Goal: Transaction & Acquisition: Purchase product/service

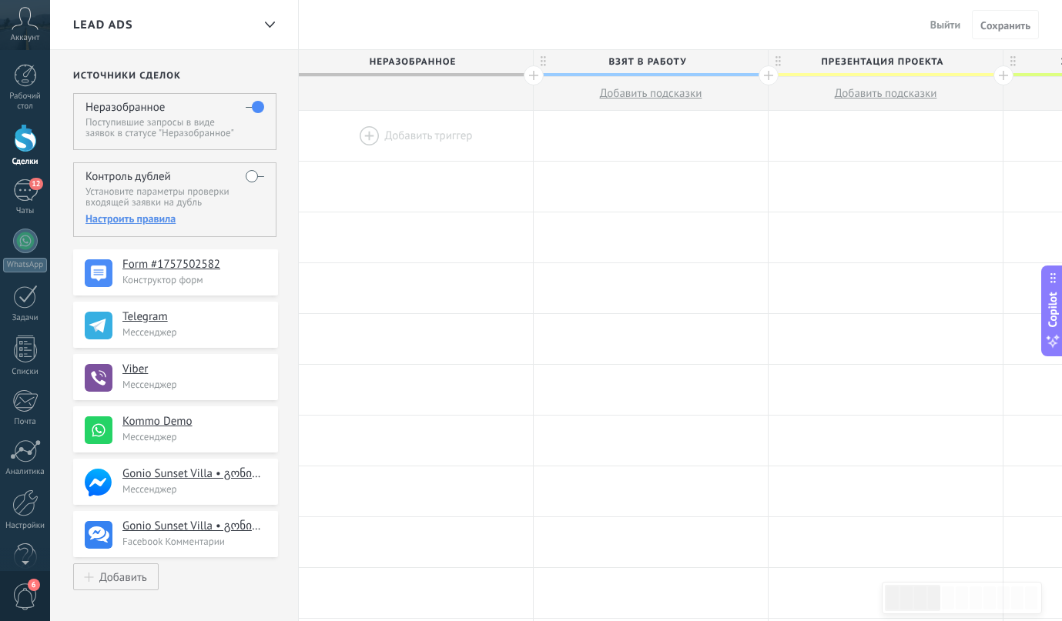
click at [938, 28] on span "Выйти" at bounding box center [945, 25] width 30 height 14
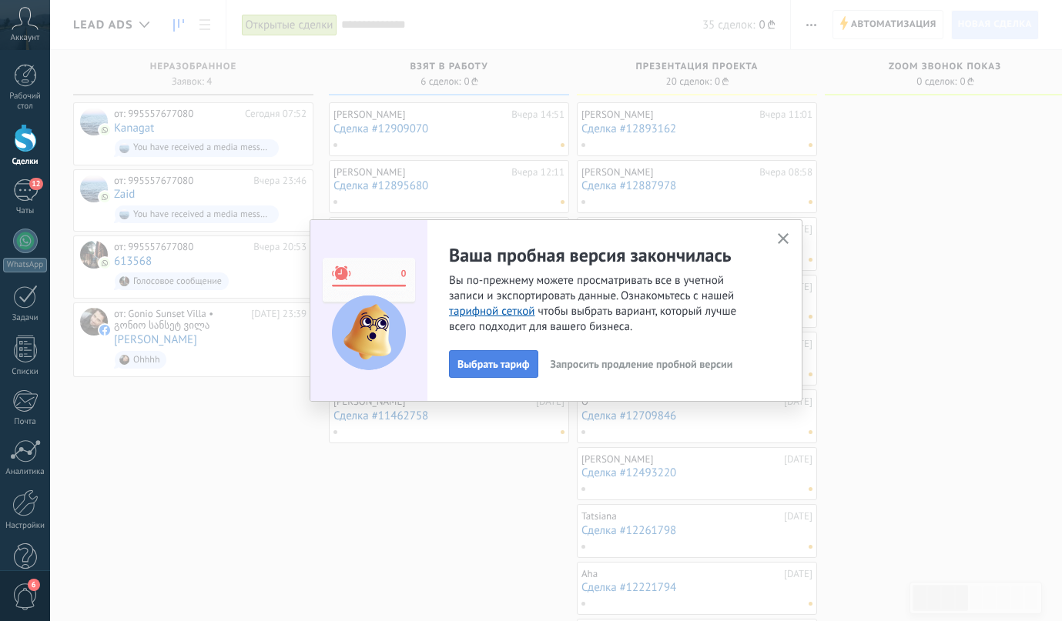
click at [502, 363] on span "Выбрать тариф" at bounding box center [493, 364] width 72 height 11
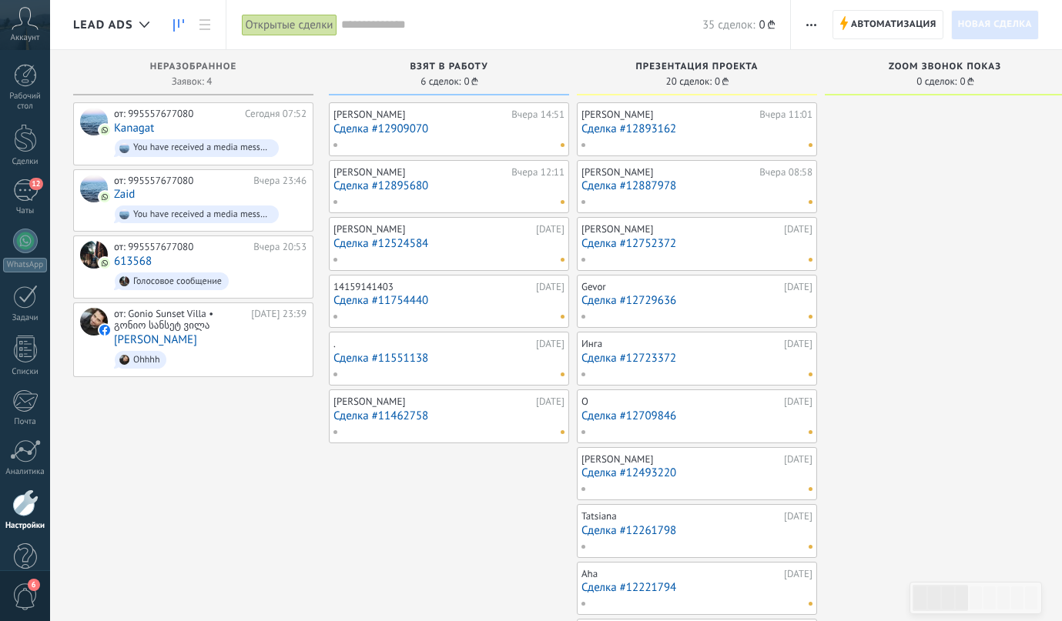
scroll to position [29, 0]
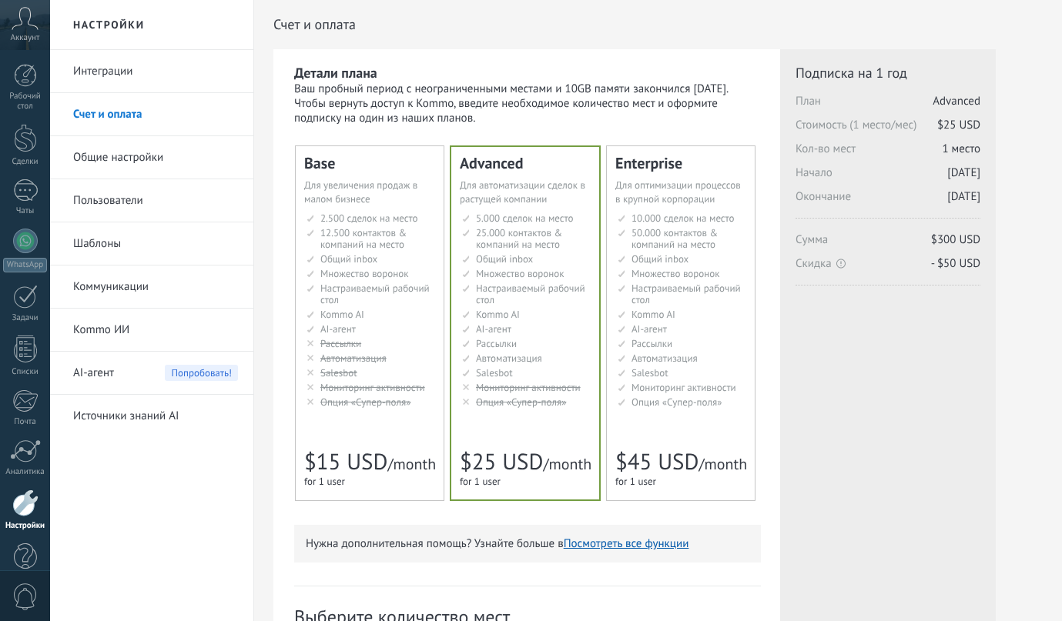
click at [336, 397] on span "Опция «Супер-поля»" at bounding box center [365, 402] width 90 height 13
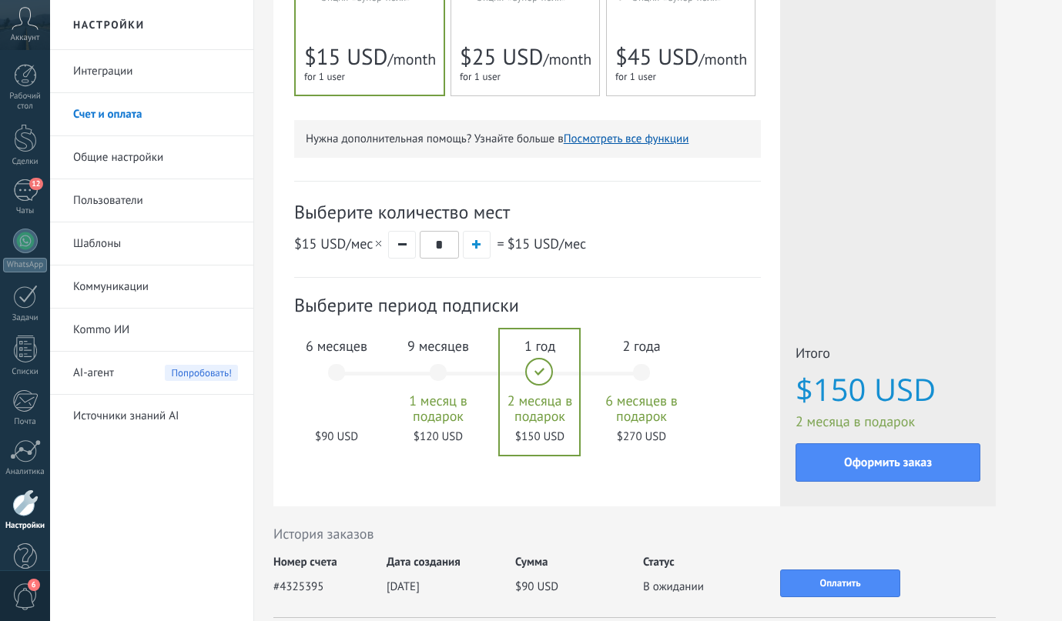
scroll to position [431, 0]
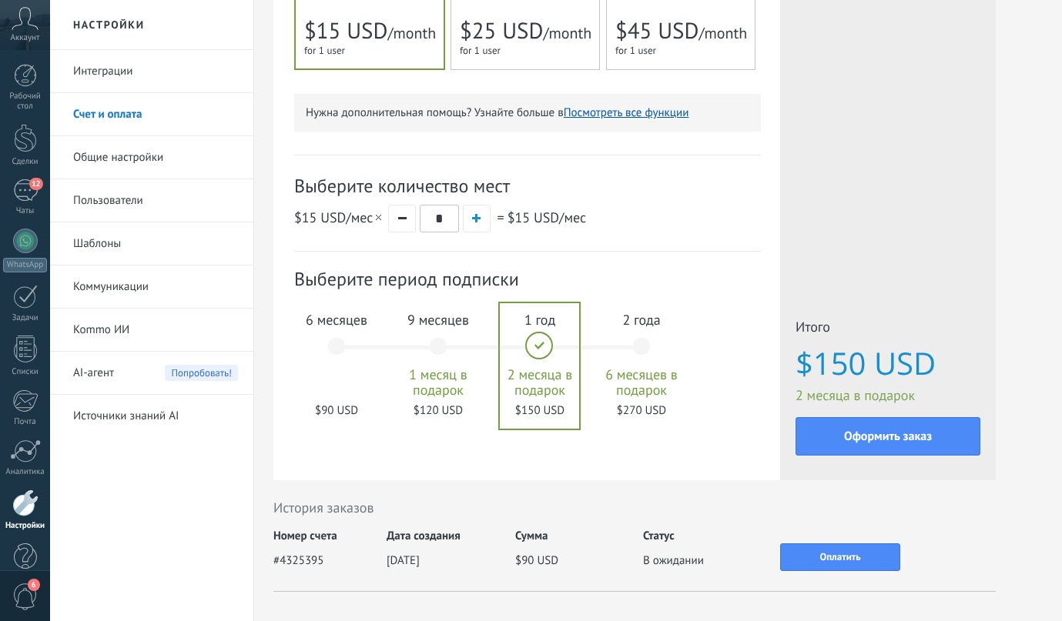
click at [336, 346] on div "6 месяцев $90 USD" at bounding box center [336, 353] width 83 height 109
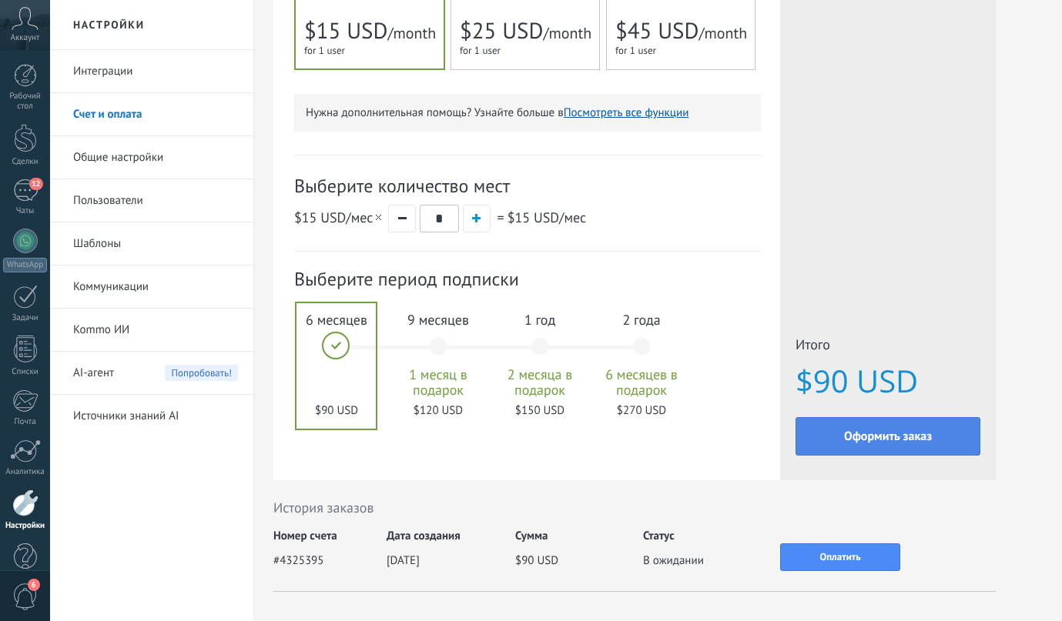
click at [862, 449] on button "Оформить заказ" at bounding box center [887, 436] width 185 height 38
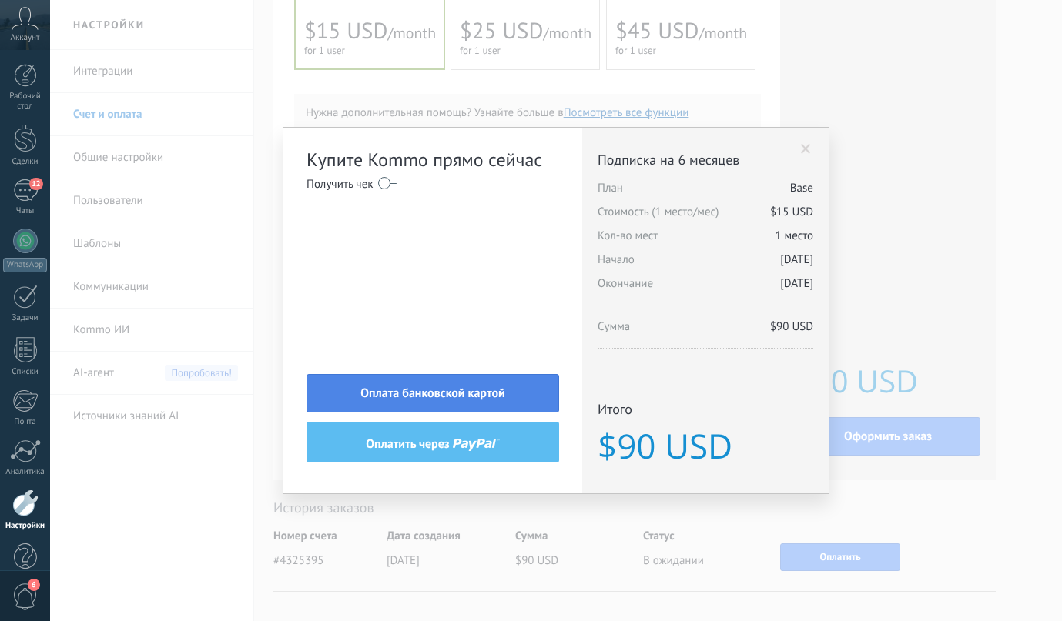
click at [382, 383] on button "Оплата банковской картой" at bounding box center [432, 393] width 253 height 38
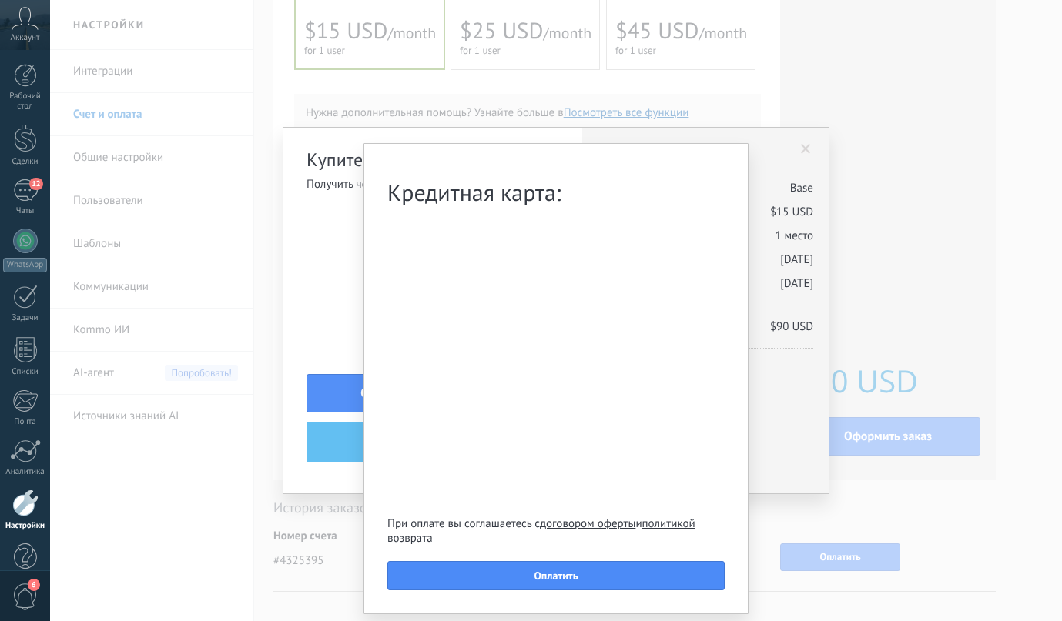
click at [340, 216] on div "Кредитная карта: При оплате вы соглашаетесь с договором оферты и политикой возв…" at bounding box center [556, 310] width 1012 height 621
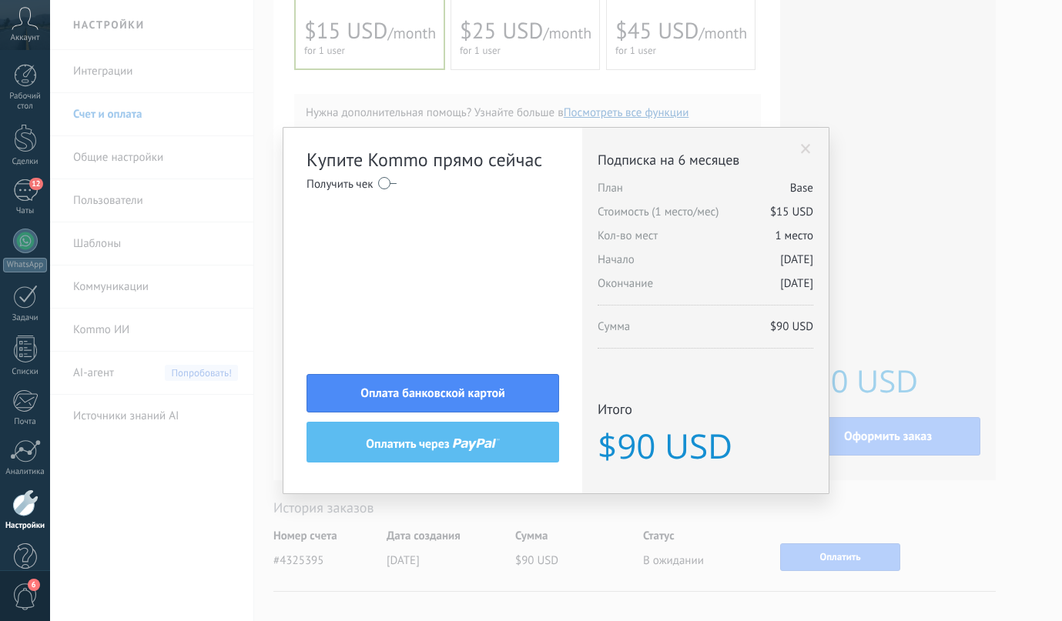
click at [394, 182] on label at bounding box center [387, 183] width 18 height 25
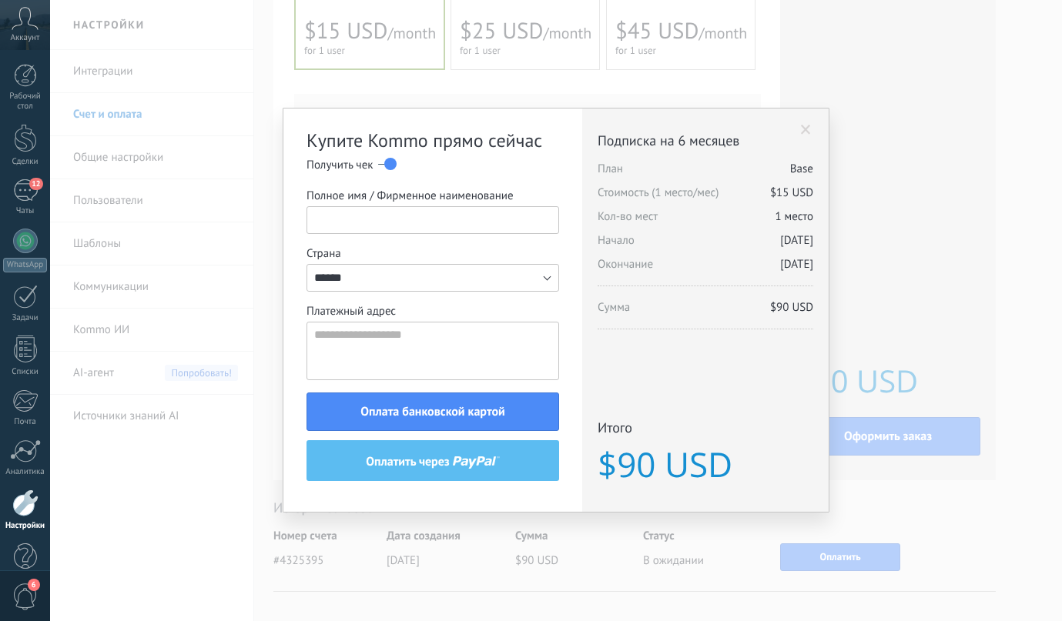
click at [383, 227] on input "Полное имя / Фирменное наименование" at bounding box center [432, 220] width 253 height 28
click at [383, 163] on label at bounding box center [387, 164] width 18 height 25
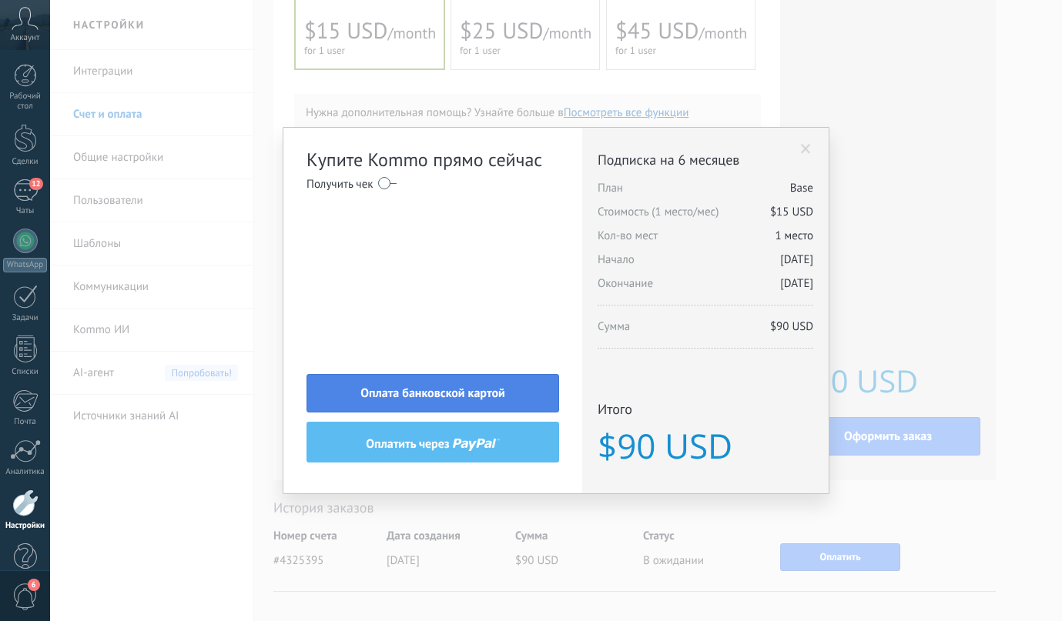
click at [425, 396] on span "Оплата банковской картой" at bounding box center [432, 393] width 145 height 11
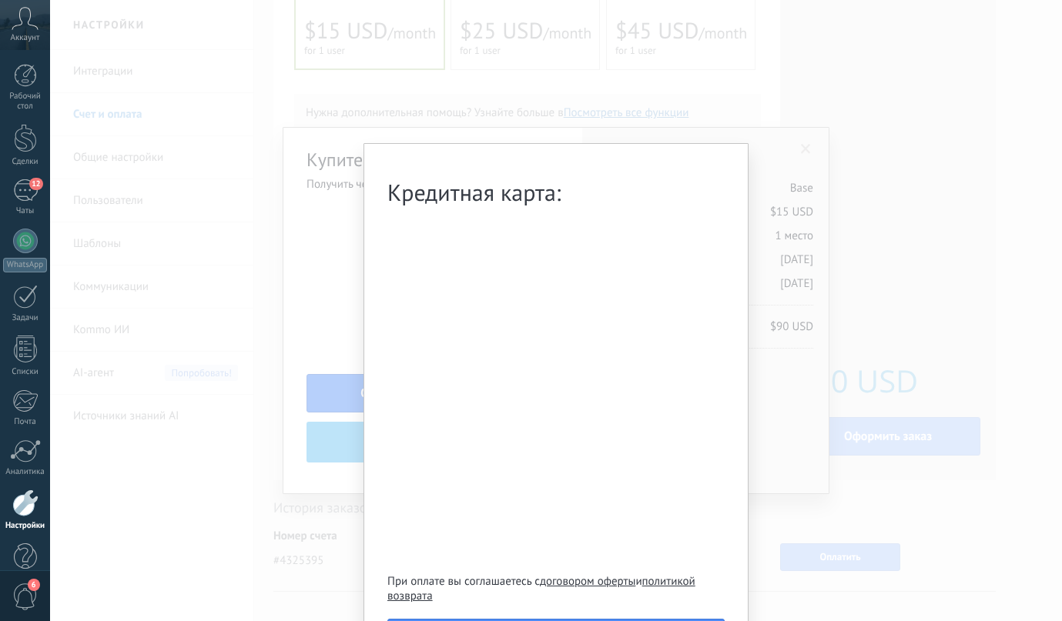
scroll to position [52, 0]
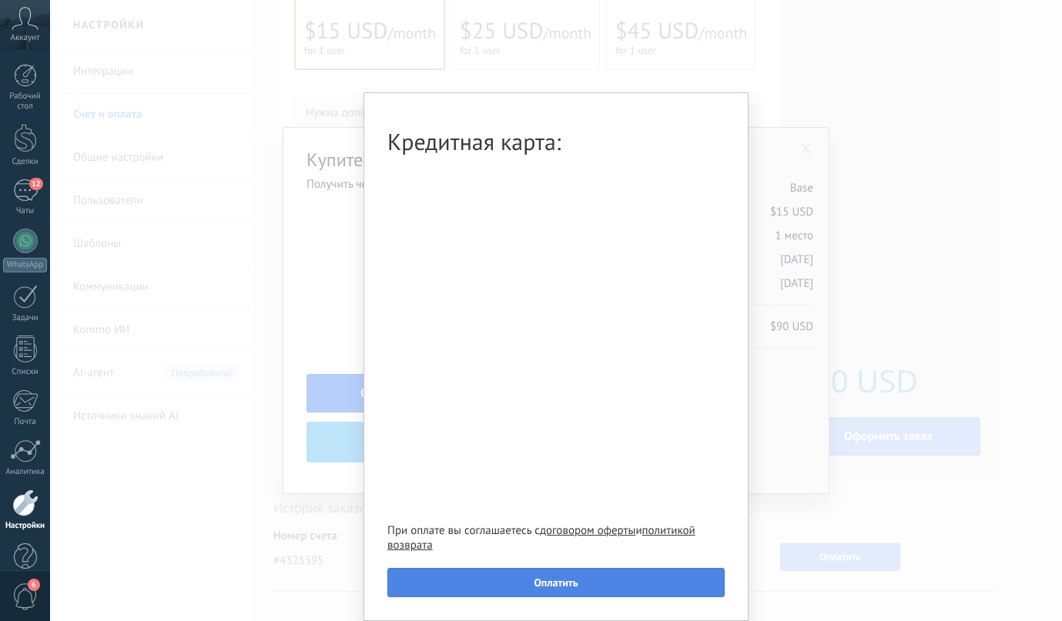
click at [467, 572] on button "Оплатить" at bounding box center [555, 582] width 337 height 29
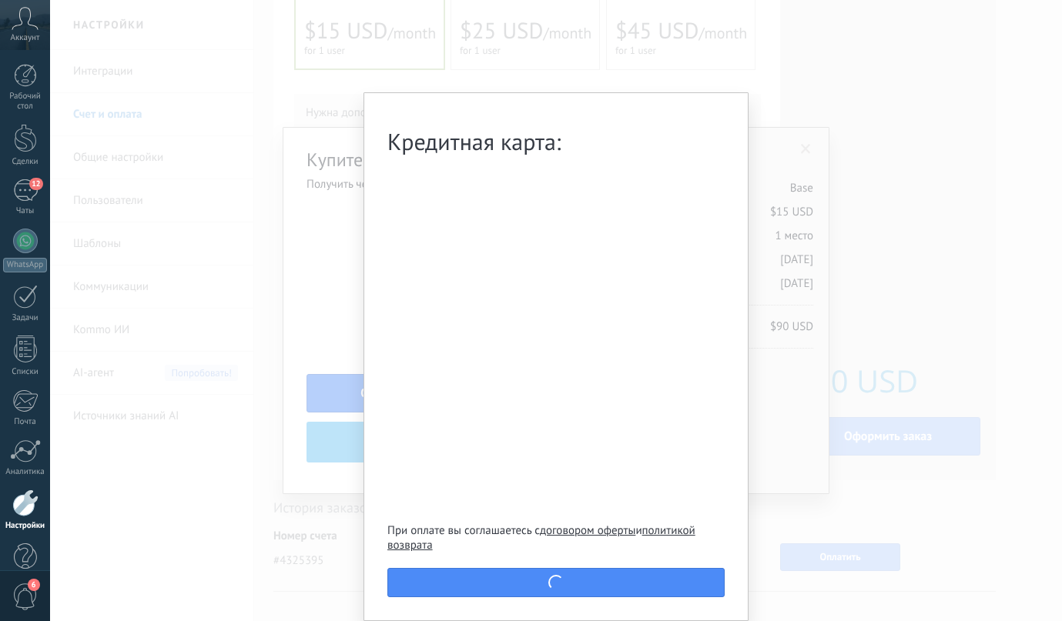
scroll to position [0, 0]
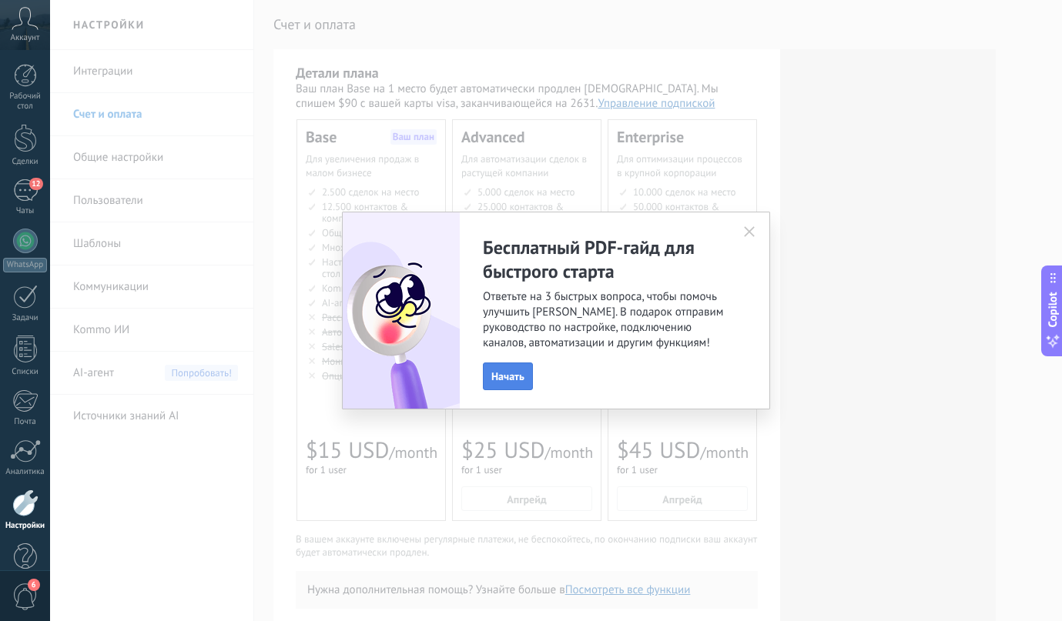
click at [520, 376] on span "Начать" at bounding box center [507, 376] width 33 height 11
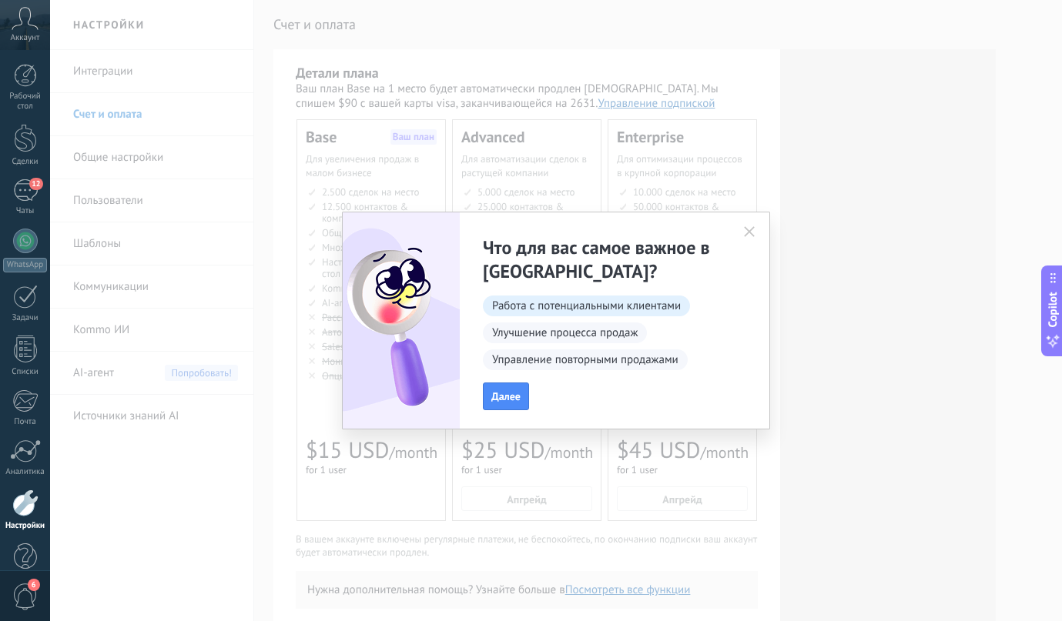
click at [549, 311] on span "Работа с потенциальными клиентами" at bounding box center [586, 306] width 207 height 21
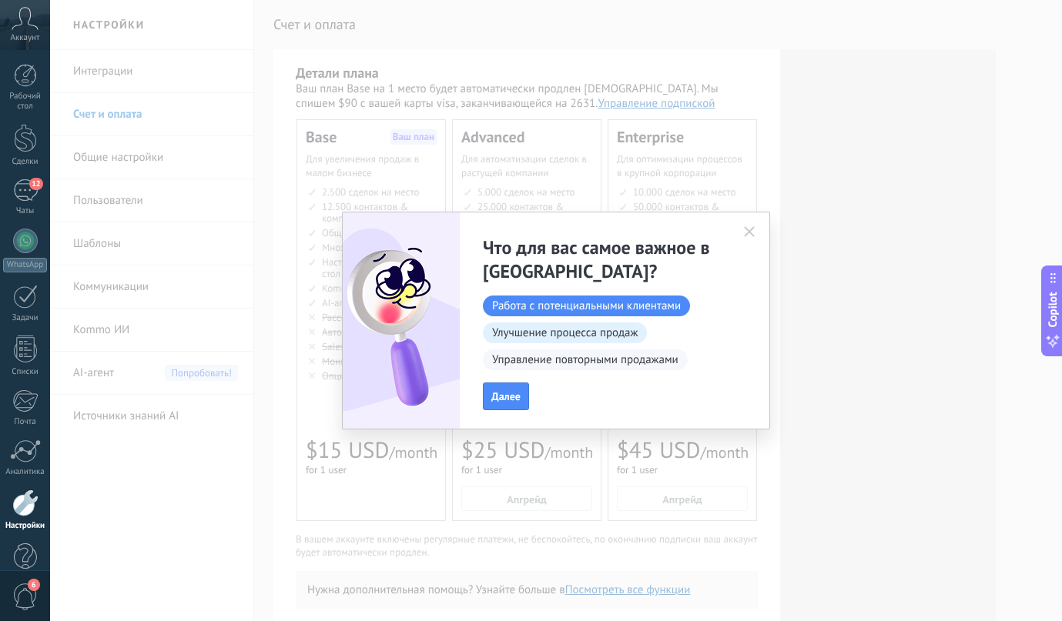
click at [529, 328] on span "Улучшение процесса продаж" at bounding box center [565, 333] width 164 height 21
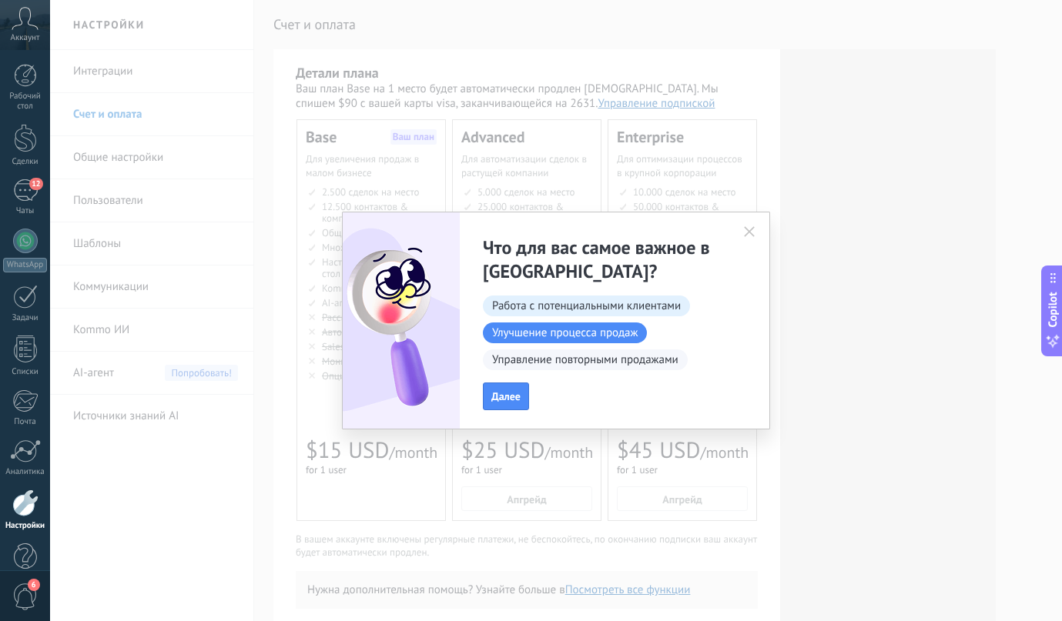
click at [532, 310] on span "Работа с потенциальными клиентами" at bounding box center [586, 306] width 207 height 21
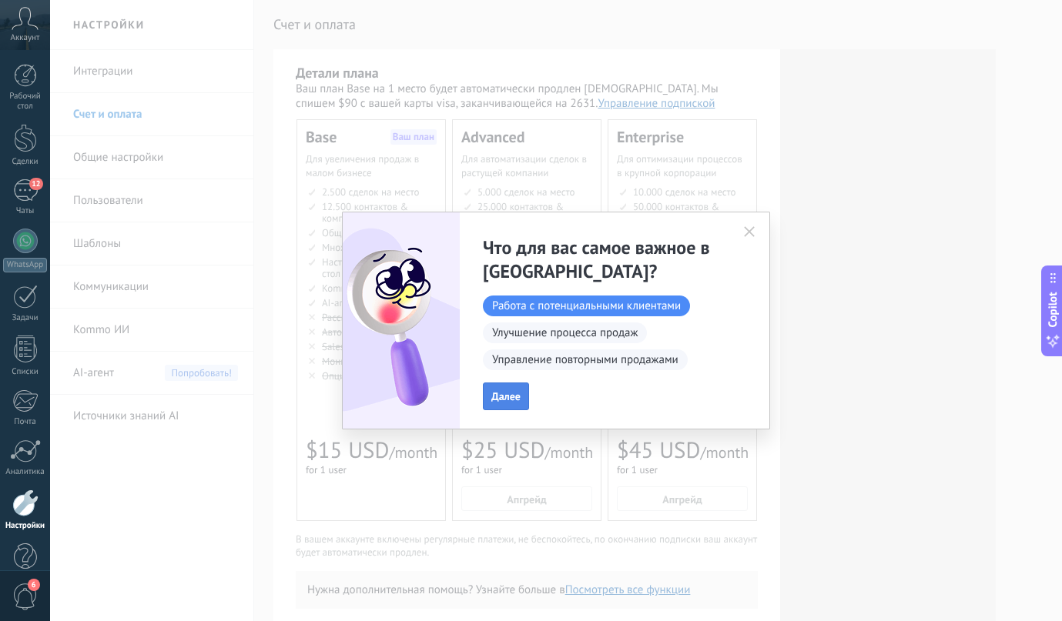
click at [514, 400] on span "Далее" at bounding box center [505, 396] width 29 height 11
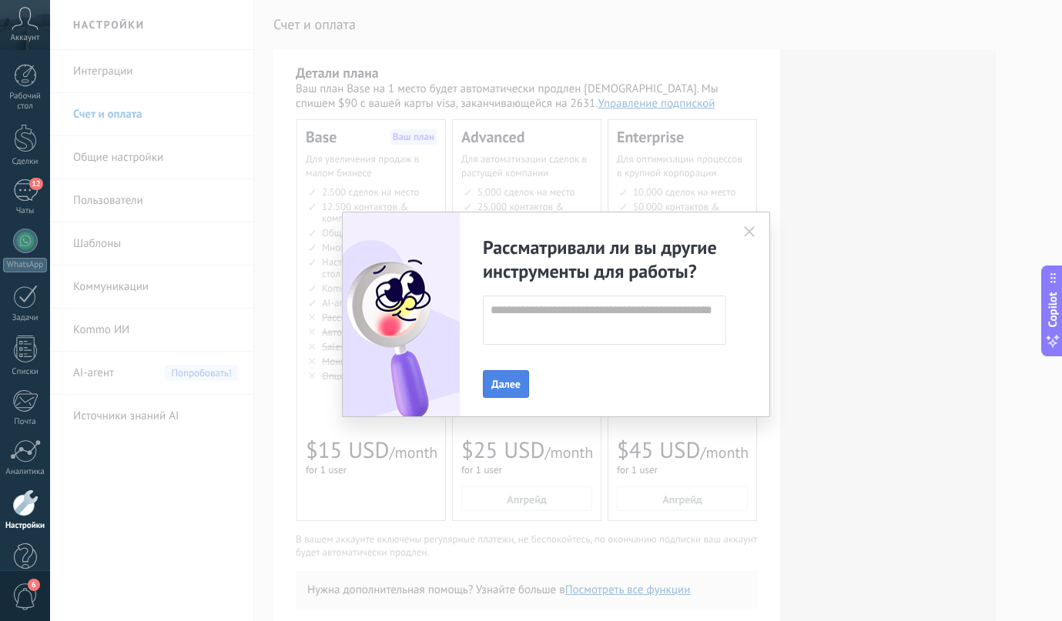
click at [507, 393] on button "Далее" at bounding box center [506, 384] width 46 height 28
click at [507, 393] on button "Отправить" at bounding box center [516, 384] width 67 height 28
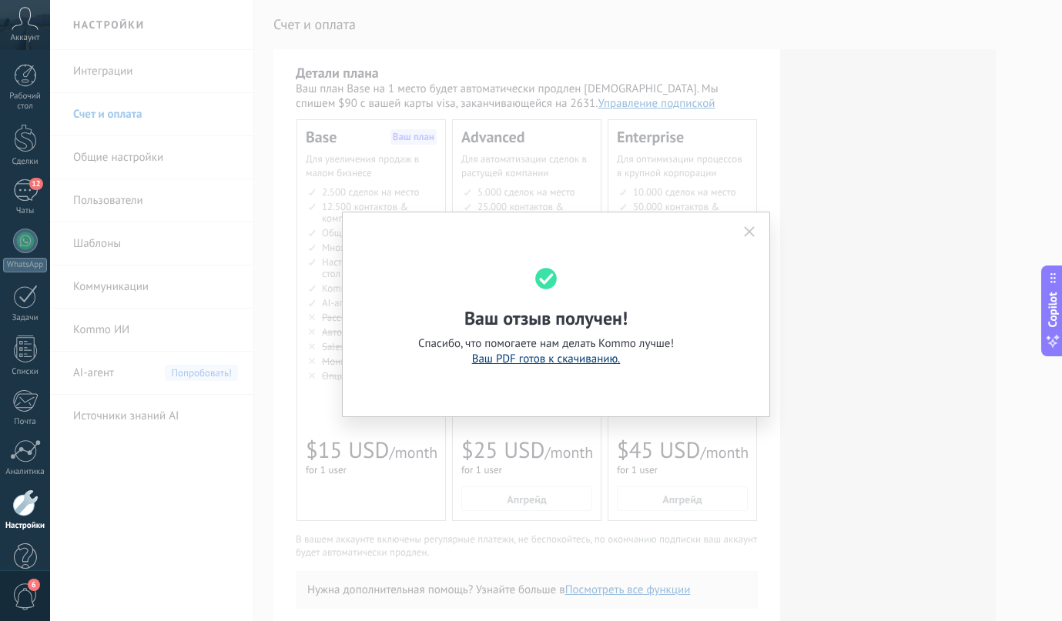
click at [578, 360] on link "Ваш PDF готов к скачиванию." at bounding box center [546, 359] width 149 height 15
click at [751, 233] on icon "button" at bounding box center [749, 231] width 11 height 11
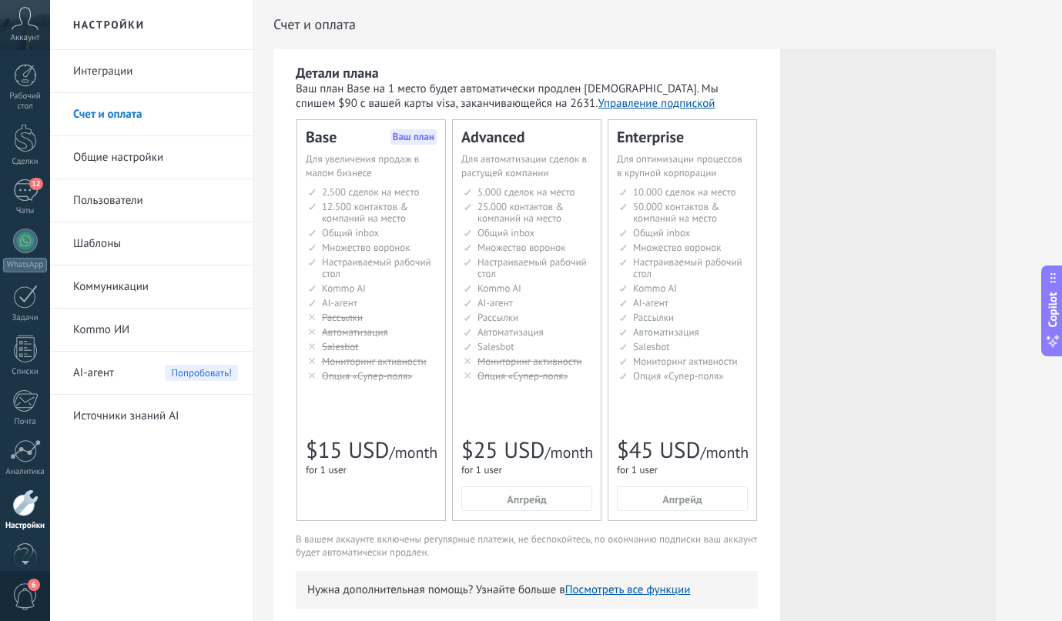
click at [26, 72] on link "Рабочий стол" at bounding box center [25, 88] width 50 height 48
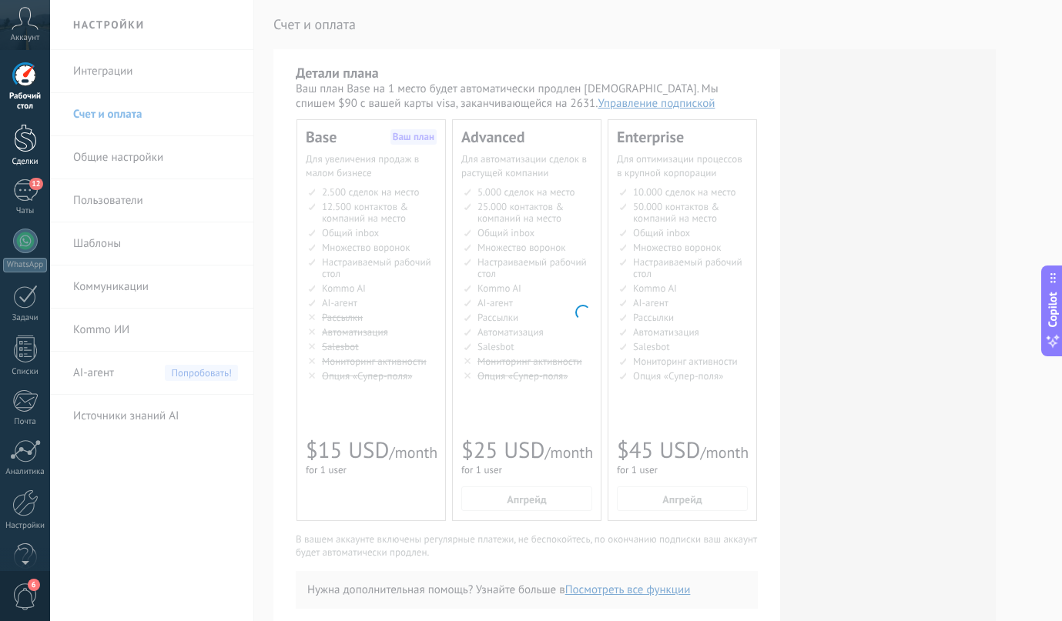
click at [32, 149] on div at bounding box center [25, 138] width 23 height 28
